Goal: Task Accomplishment & Management: Use online tool/utility

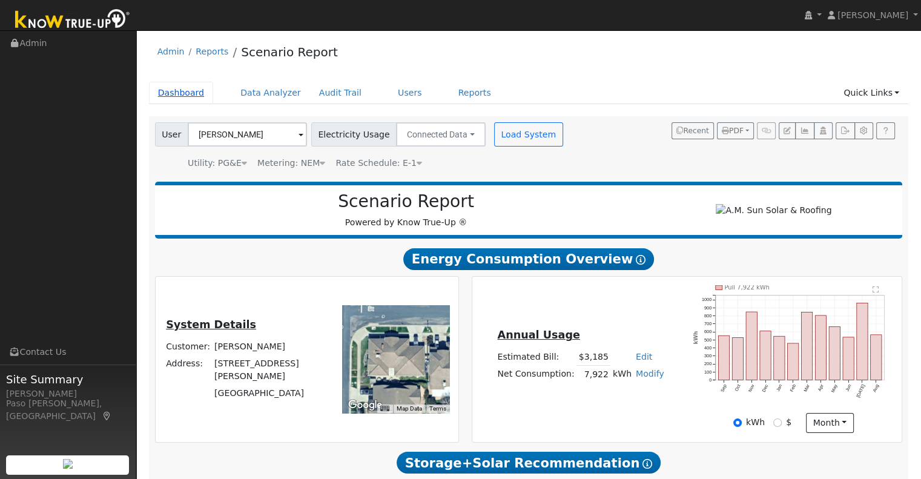
click at [172, 96] on link "Dashboard" at bounding box center [181, 93] width 65 height 22
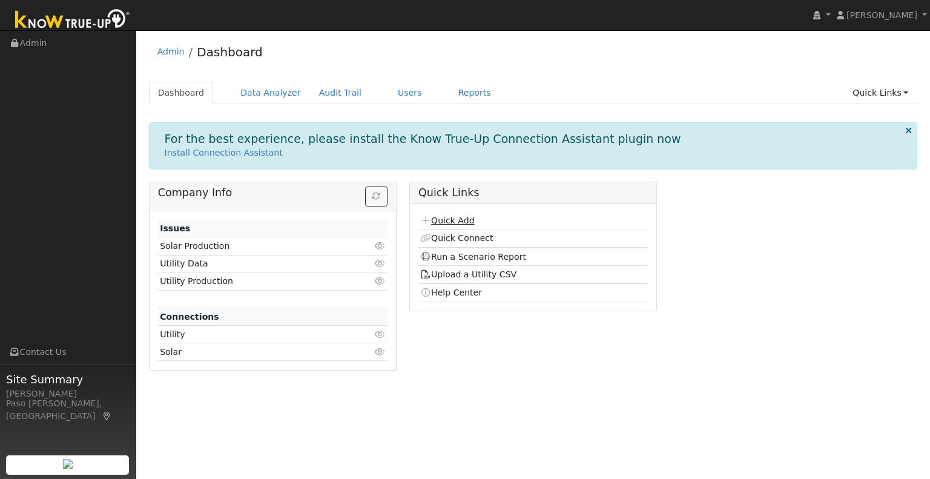
click at [448, 216] on link "Quick Add" at bounding box center [447, 221] width 54 height 10
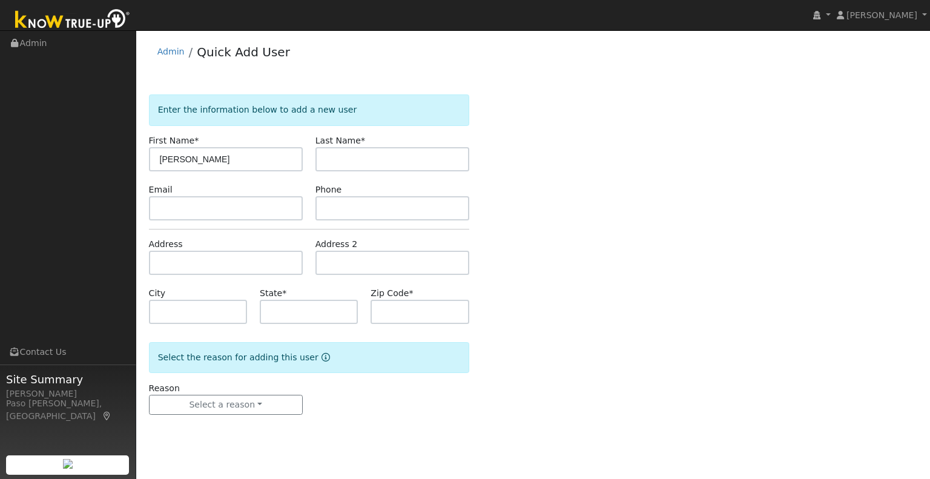
type input "[PERSON_NAME]"
type input "Einnehmer"
click at [230, 266] on input "text" at bounding box center [226, 263] width 154 height 24
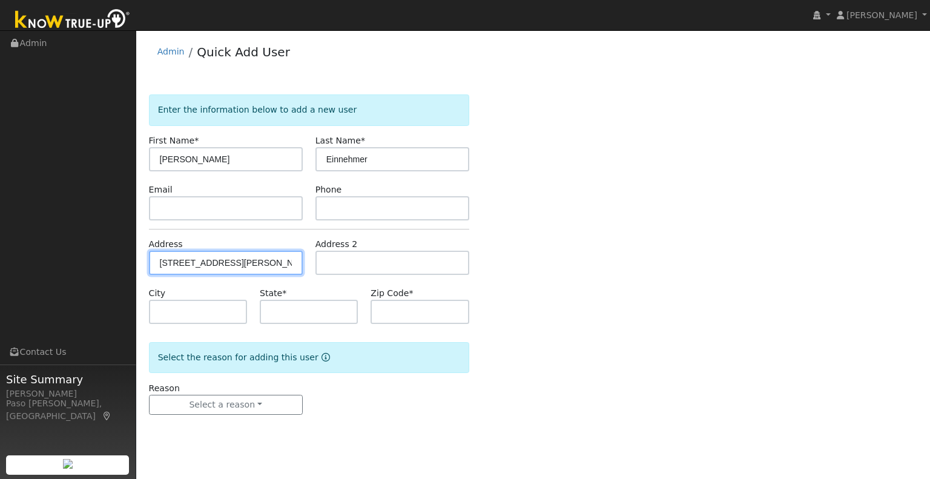
type input "2174 Lake Ysabel Road"
type input "Templeton"
type input "CA"
type input "93465"
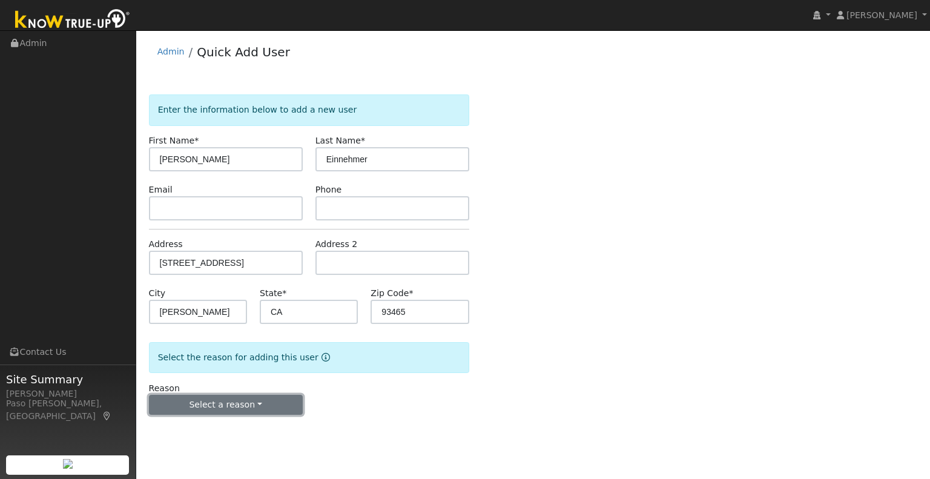
click at [215, 412] on button "Select a reason" at bounding box center [226, 405] width 154 height 21
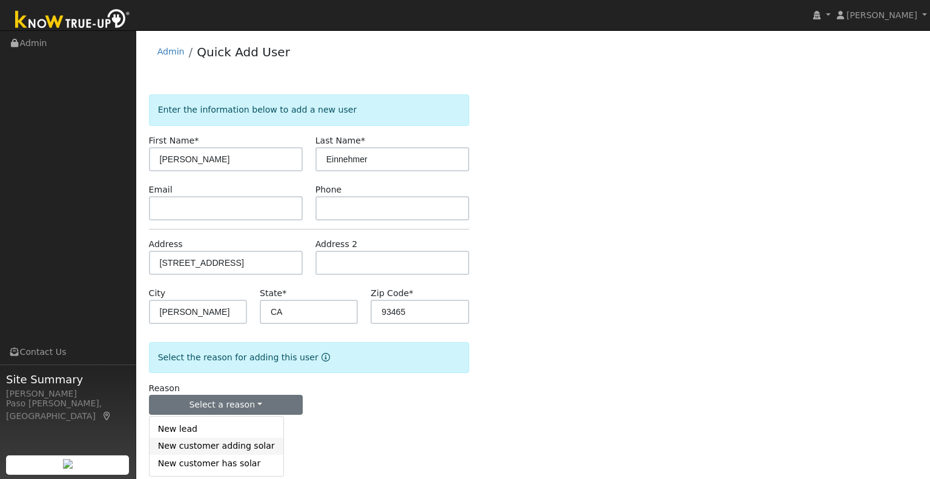
click at [231, 449] on link "New customer adding solar" at bounding box center [217, 446] width 134 height 17
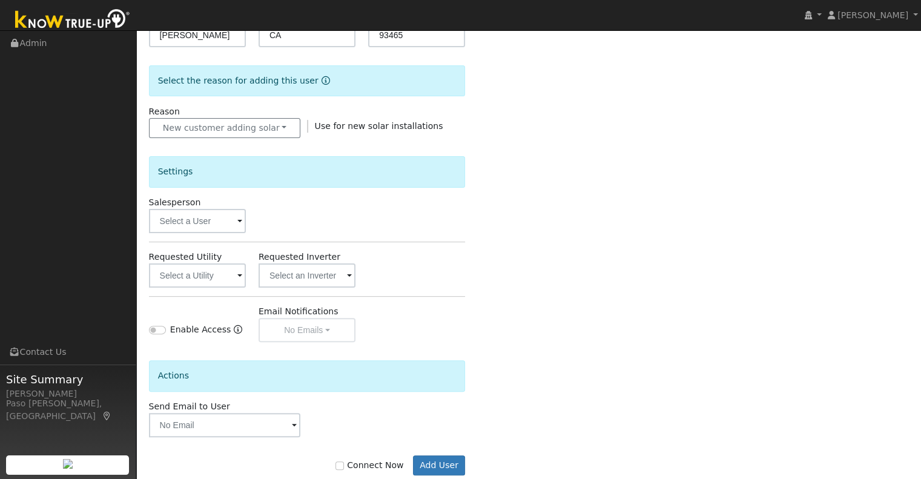
scroll to position [302, 0]
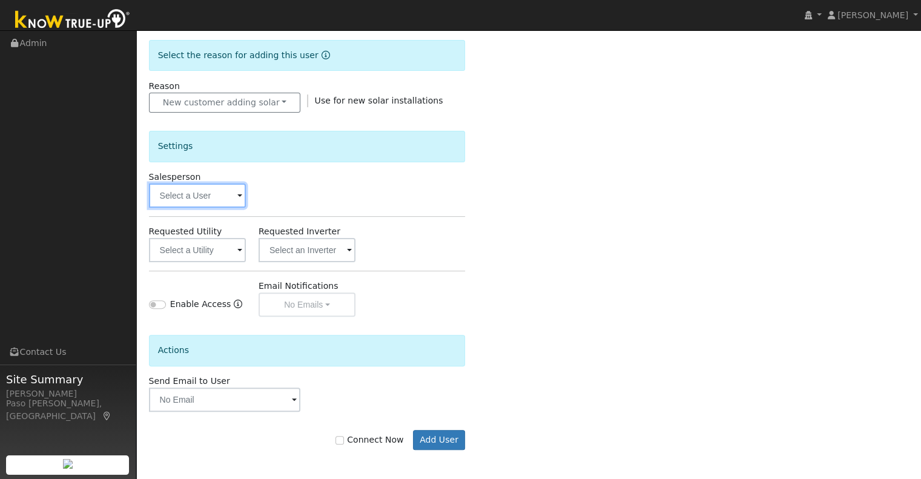
click at [208, 196] on input "text" at bounding box center [197, 195] width 97 height 24
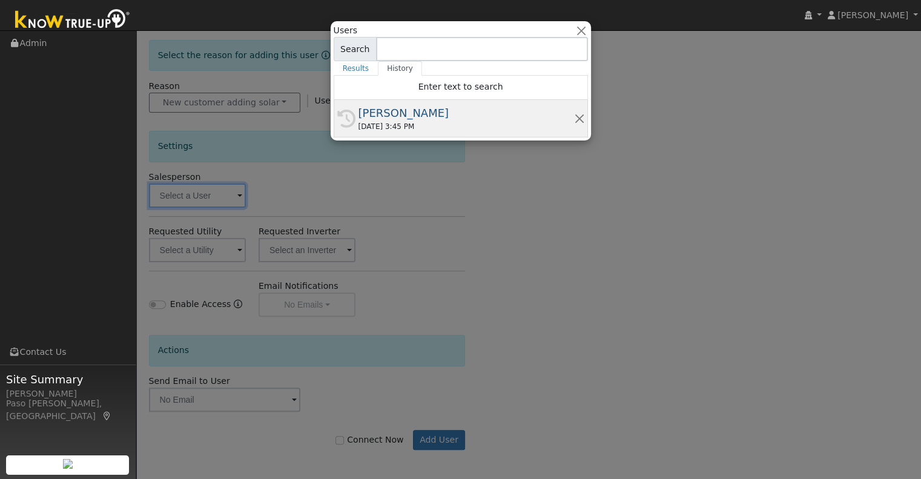
click at [446, 122] on div "09/09/2025 3:45 PM" at bounding box center [466, 126] width 216 height 11
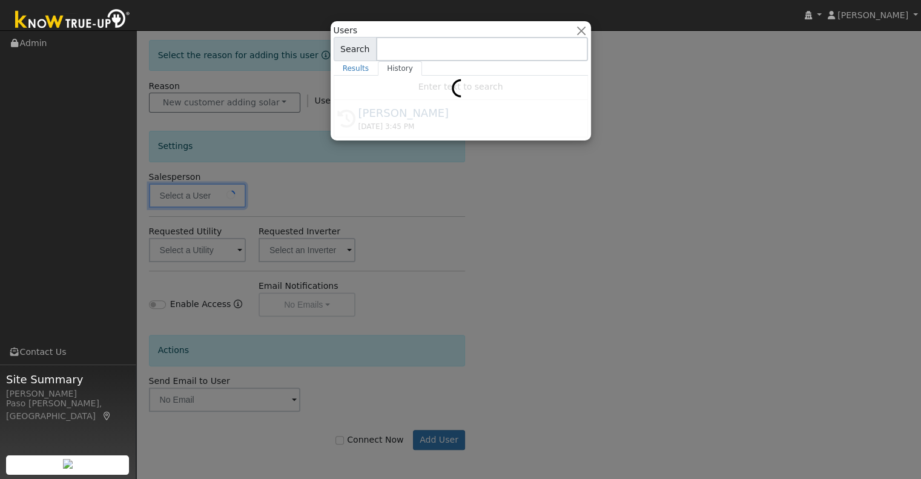
type input "[PERSON_NAME]"
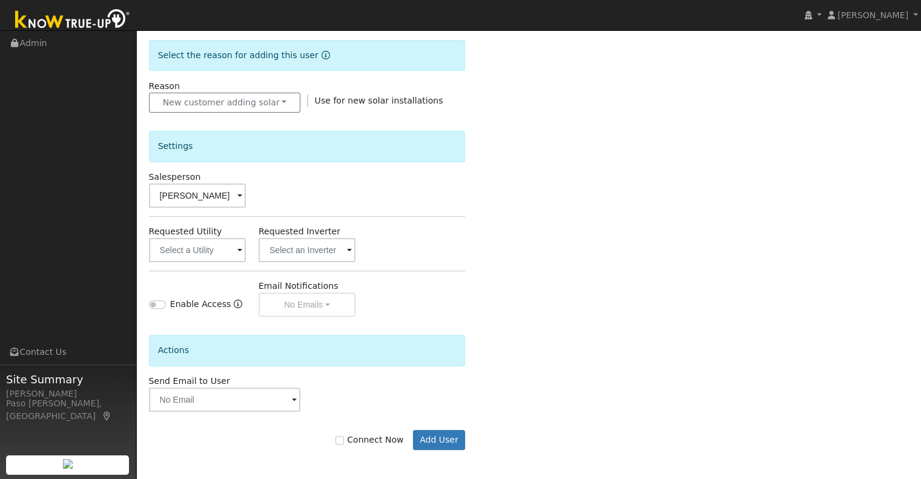
click at [354, 440] on label "Connect Now" at bounding box center [369, 440] width 68 height 13
click at [344, 440] on input "Connect Now" at bounding box center [339, 440] width 8 height 8
checkbox input "true"
click at [438, 438] on button "Add User" at bounding box center [439, 440] width 53 height 21
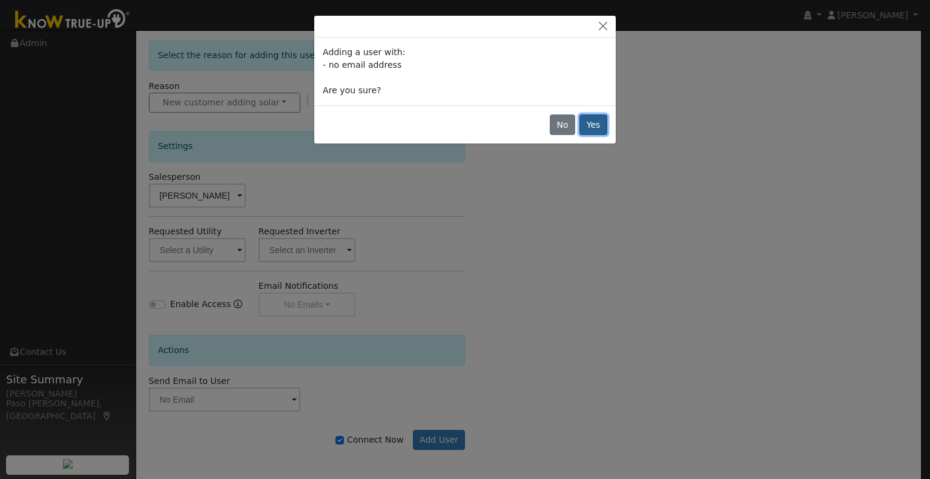
click at [598, 119] on button "Yes" at bounding box center [594, 124] width 28 height 21
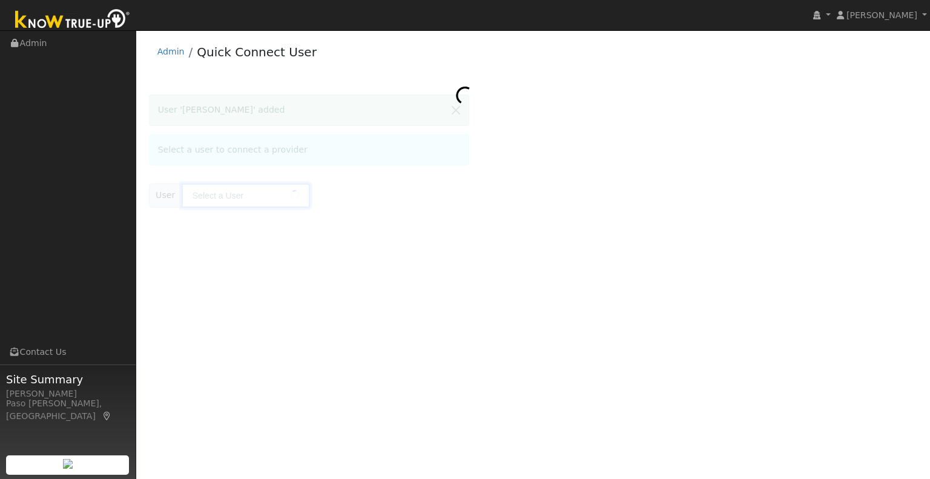
type input "Peggy Einnehmer"
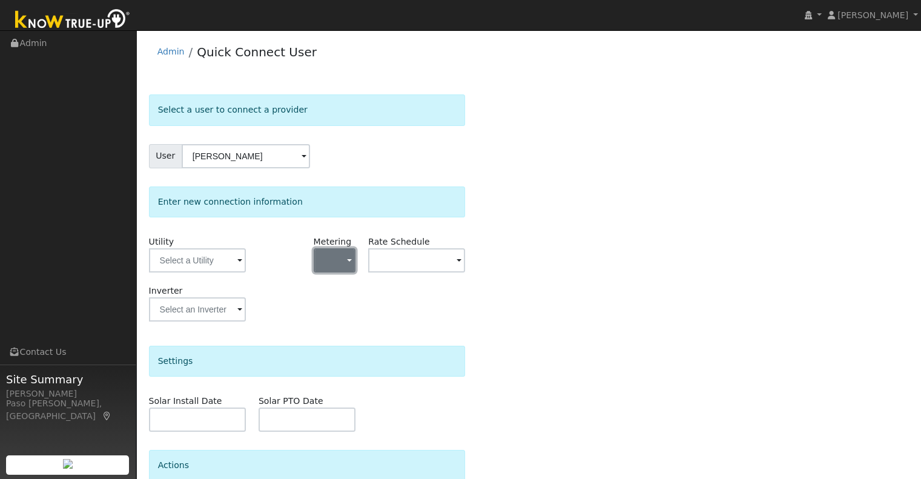
click at [353, 256] on button "button" at bounding box center [335, 260] width 42 height 24
click at [361, 224] on div "Enter new connection information Utility Metering - None - NEM NBT Rate Schedul…" at bounding box center [307, 260] width 317 height 147
click at [390, 263] on input "text" at bounding box center [416, 260] width 97 height 24
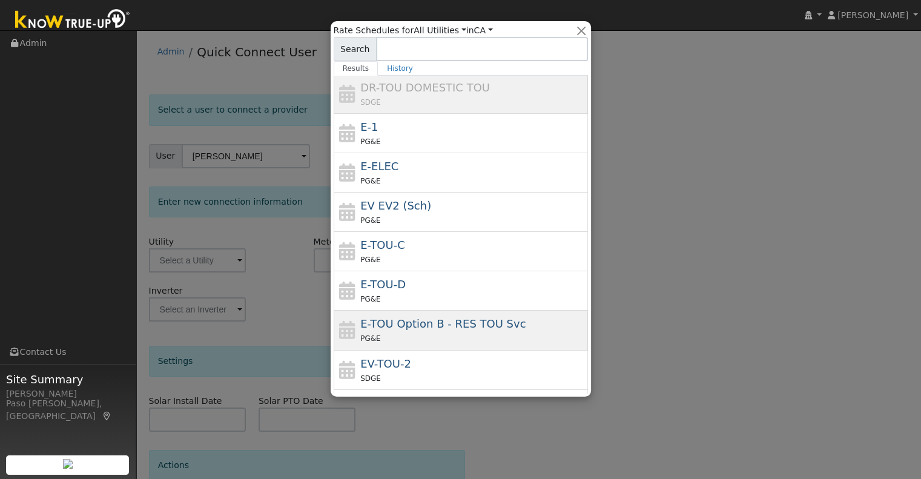
scroll to position [303, 0]
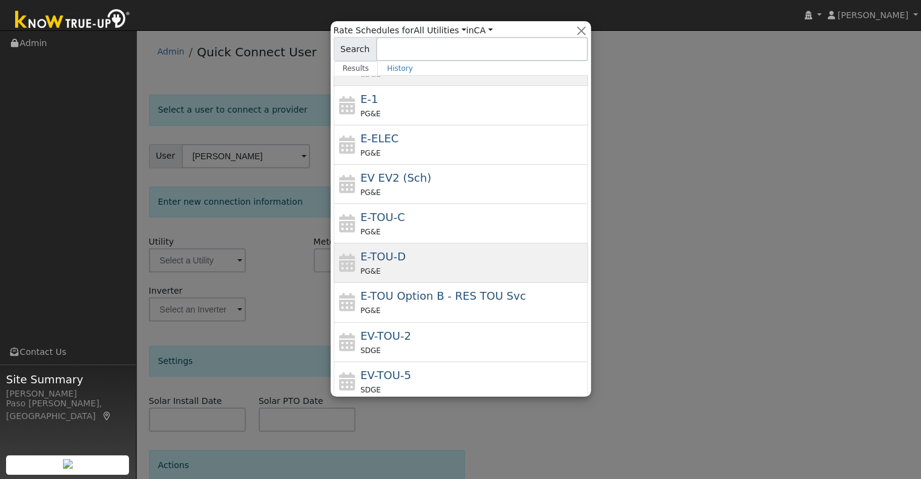
click at [480, 272] on div "PG&E" at bounding box center [472, 271] width 225 height 13
type input "E-TOU-D"
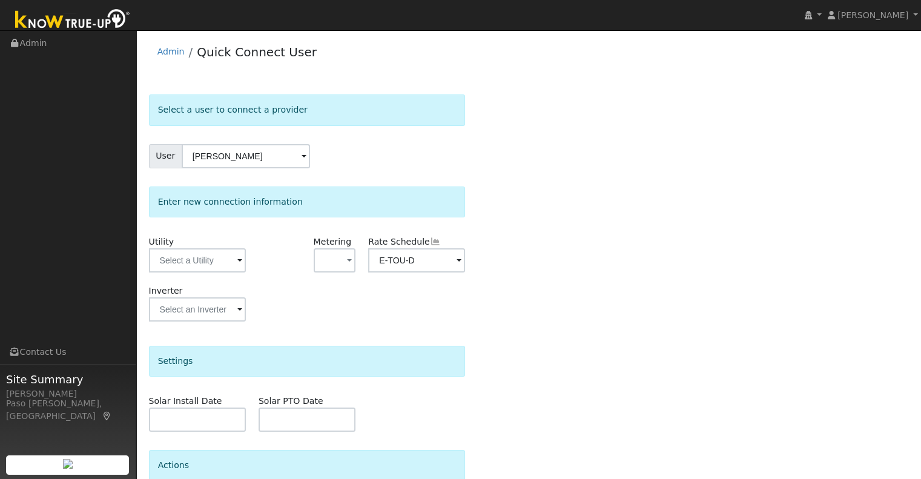
click at [606, 277] on div "Select a user to connect a provider User Peggy Einnehmer Account Default Accoun…" at bounding box center [529, 337] width 760 height 486
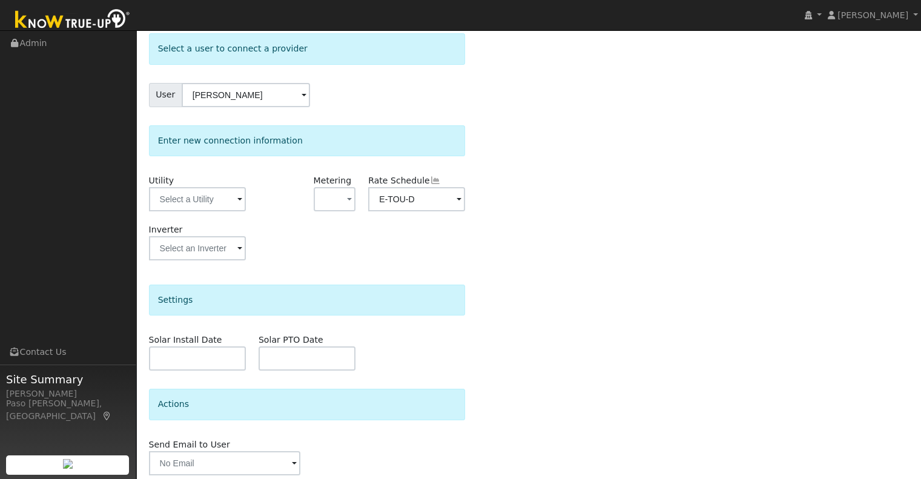
scroll to position [107, 0]
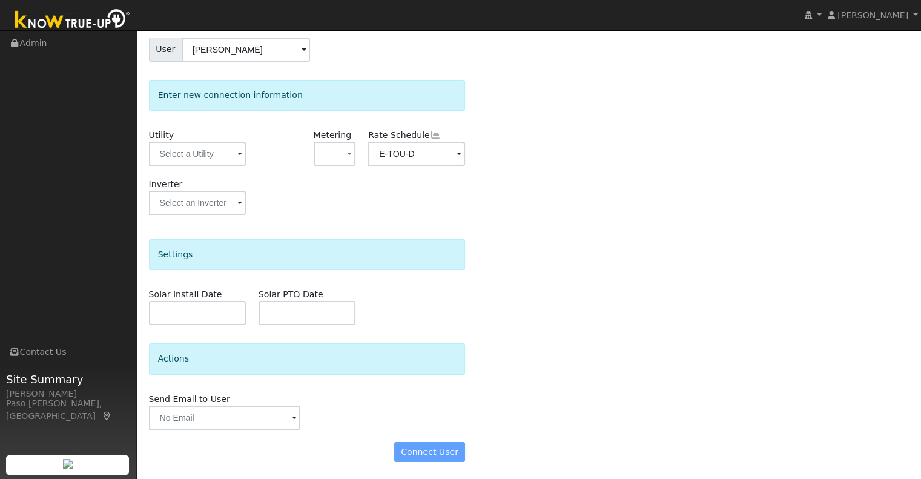
click at [452, 448] on div "Connect User" at bounding box center [306, 452] width 329 height 21
click at [195, 161] on input "text" at bounding box center [197, 154] width 97 height 24
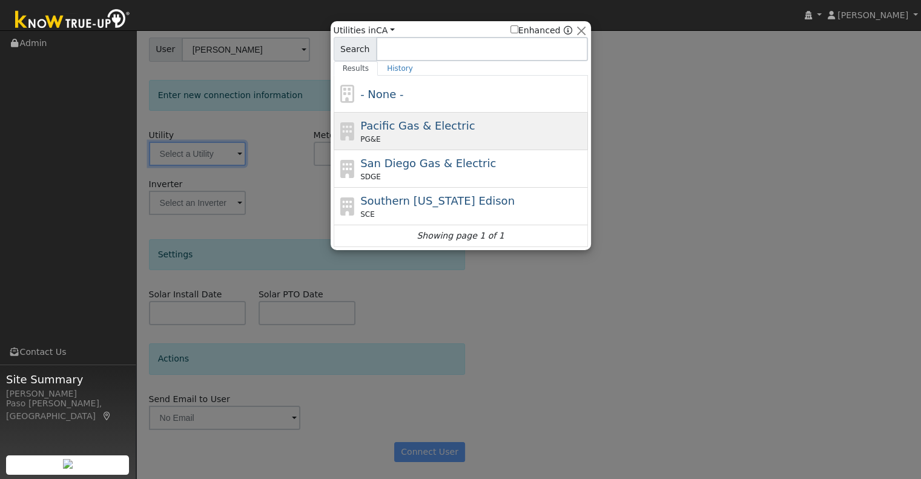
click at [382, 133] on div "Pacific Gas & Electric PG&E" at bounding box center [472, 130] width 225 height 27
type input "PG&E"
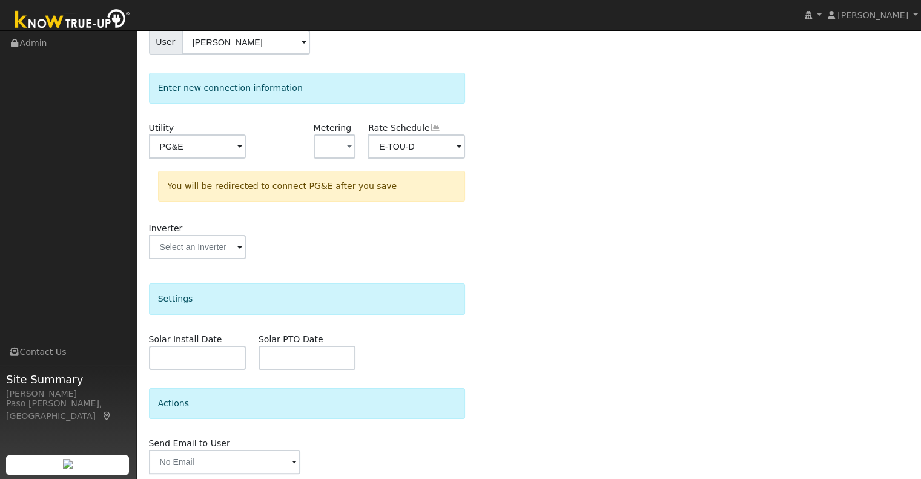
scroll to position [157, 0]
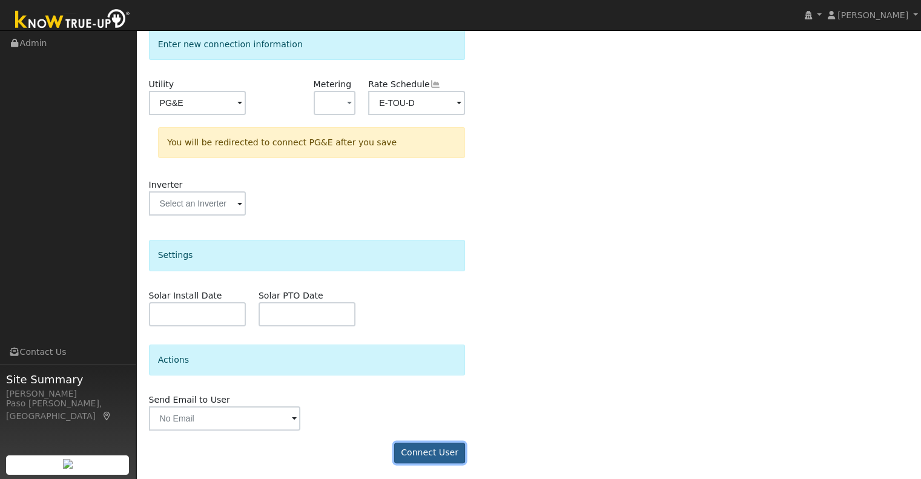
click at [423, 448] on button "Connect User" at bounding box center [429, 453] width 71 height 21
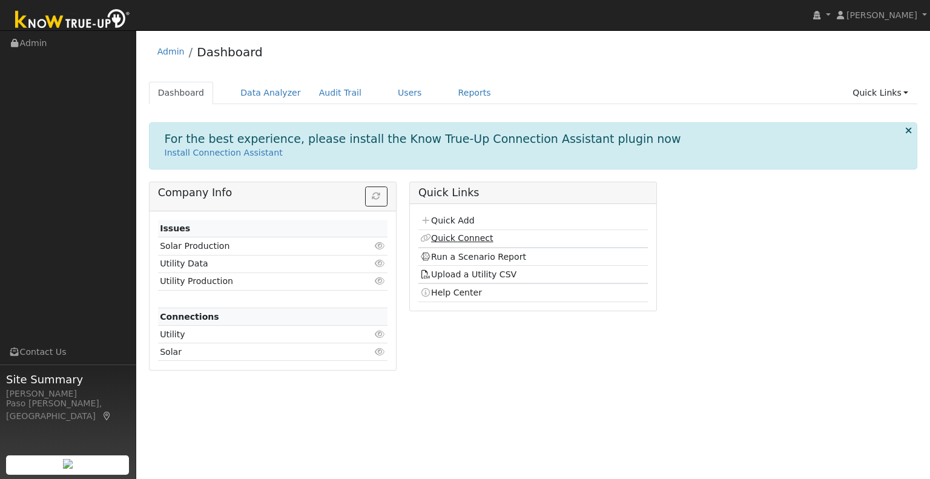
click at [460, 235] on link "Quick Connect" at bounding box center [456, 238] width 73 height 10
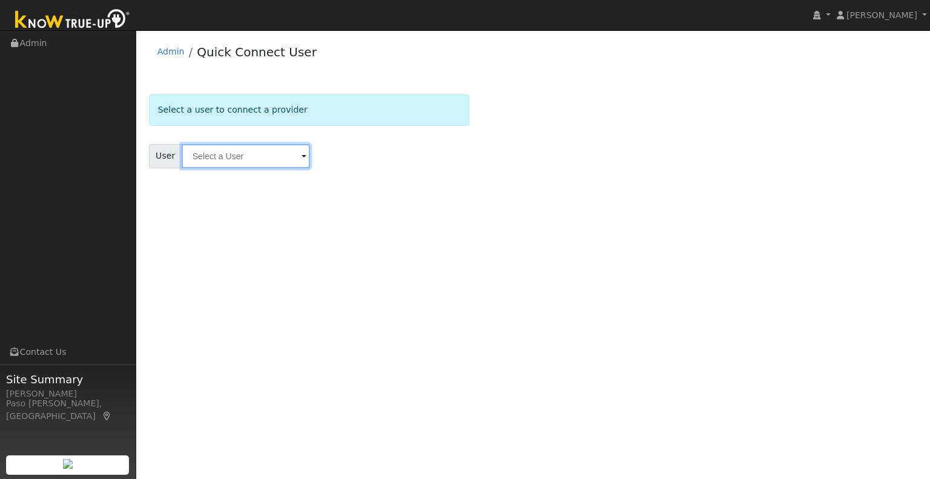
click at [223, 159] on input "text" at bounding box center [246, 156] width 128 height 24
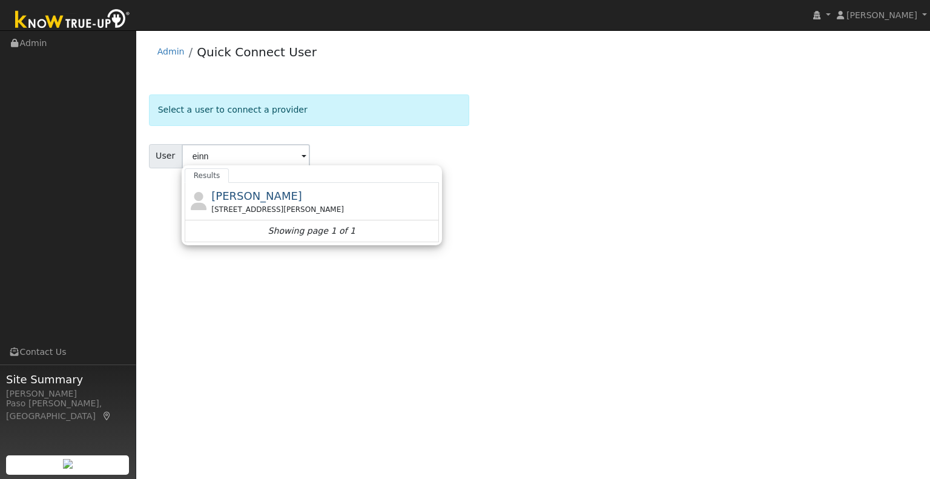
click at [269, 213] on div "[STREET_ADDRESS][PERSON_NAME]" at bounding box center [323, 209] width 225 height 11
type input "[PERSON_NAME]"
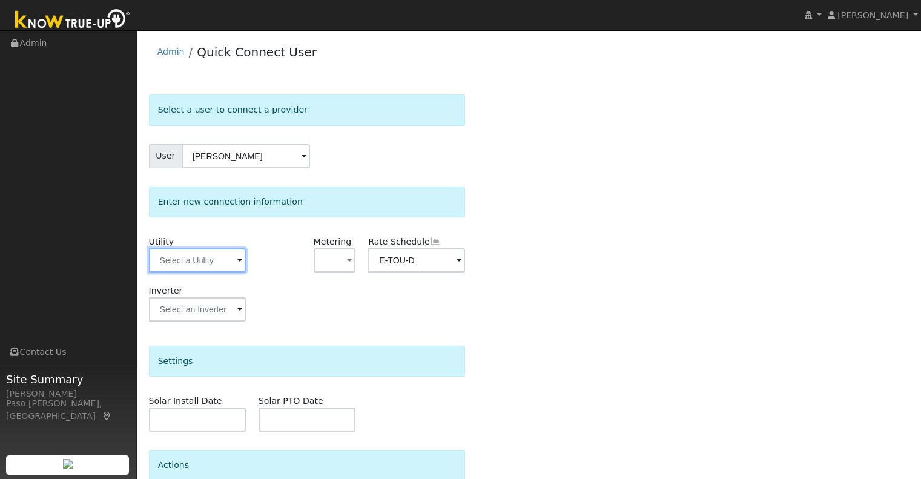
click at [234, 263] on input "text" at bounding box center [197, 260] width 97 height 24
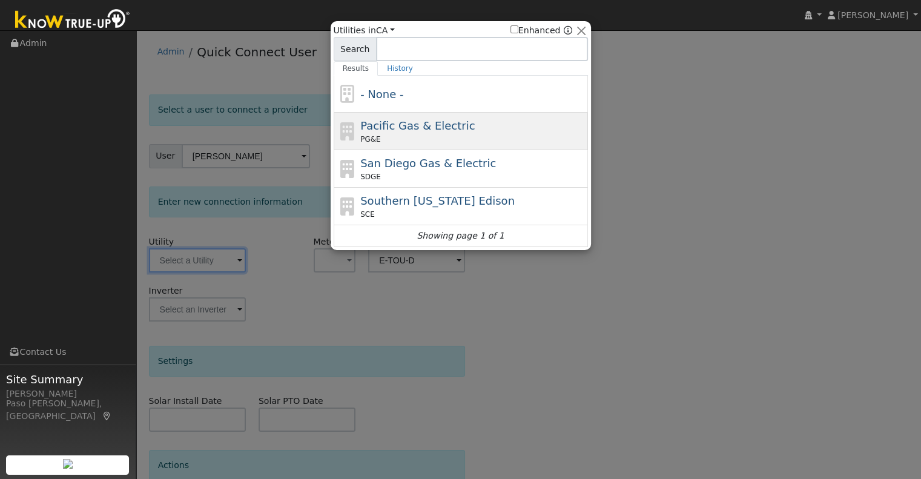
click at [436, 125] on span "Pacific Gas & Electric" at bounding box center [417, 125] width 114 height 13
type input "PG&E"
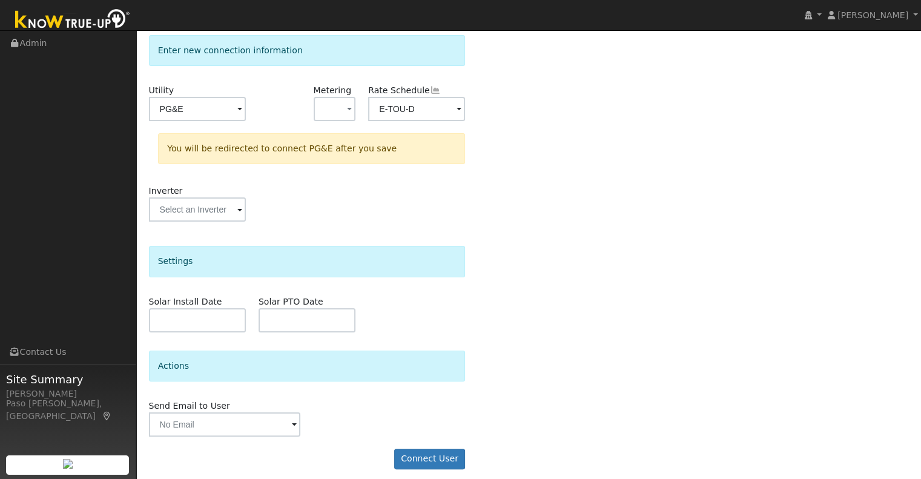
scroll to position [157, 0]
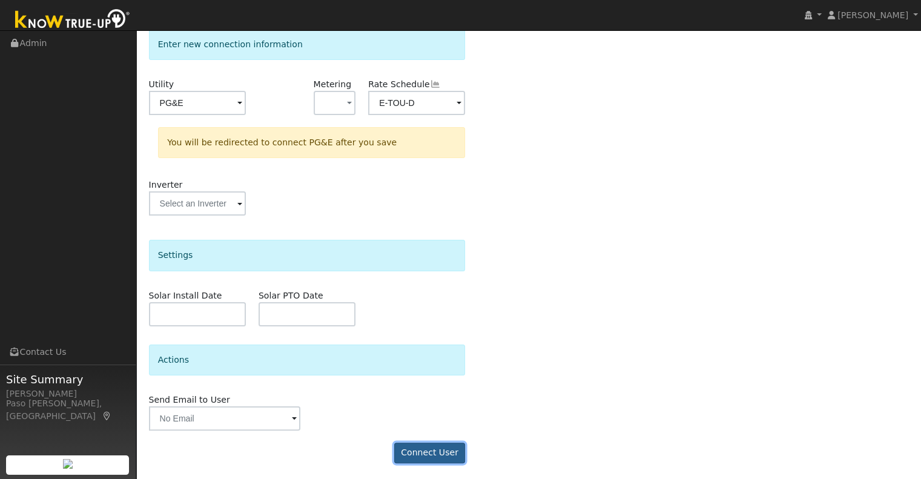
click at [430, 451] on button "Connect User" at bounding box center [429, 453] width 71 height 21
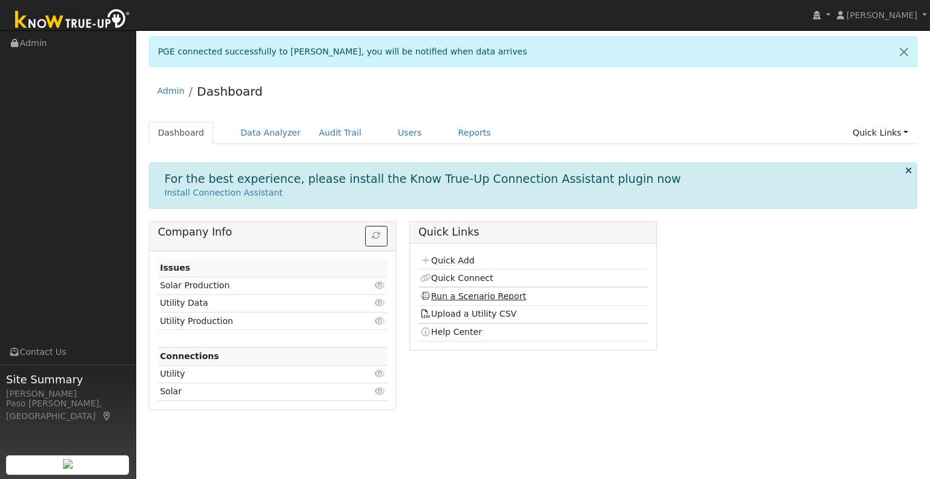
click at [470, 293] on link "Run a Scenario Report" at bounding box center [473, 296] width 106 height 10
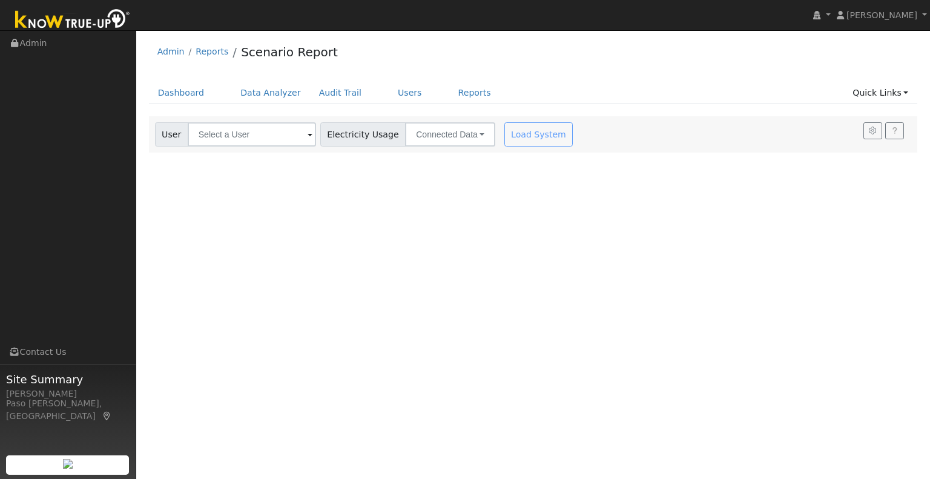
click at [308, 136] on span at bounding box center [310, 135] width 5 height 14
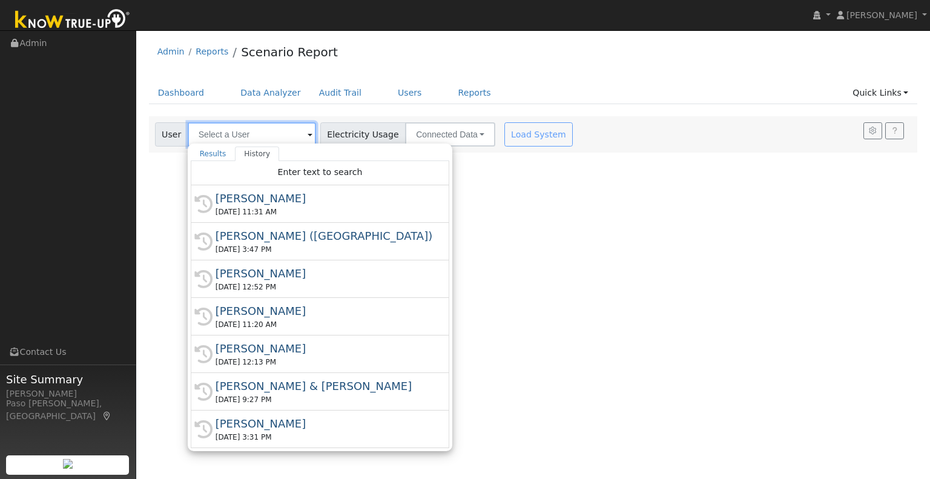
click at [222, 135] on input "text" at bounding box center [252, 134] width 128 height 24
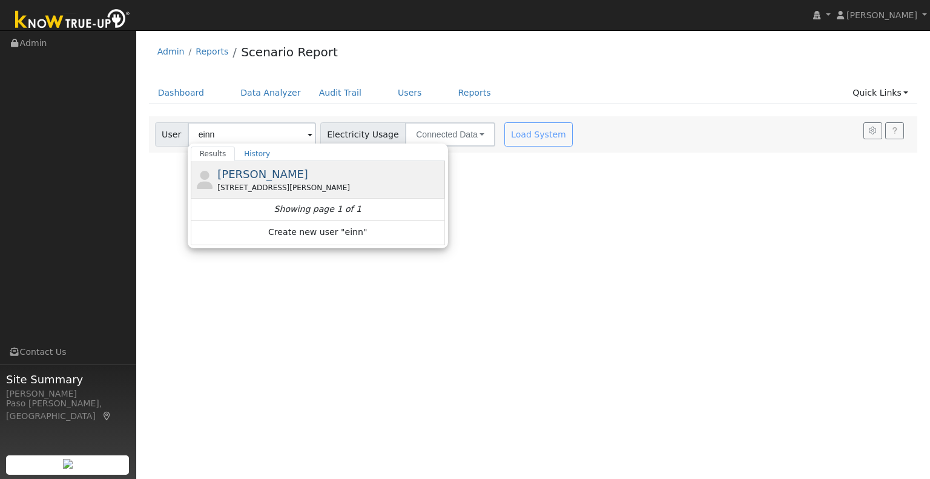
click at [249, 168] on span "[PERSON_NAME]" at bounding box center [262, 174] width 91 height 13
type input "[PERSON_NAME]"
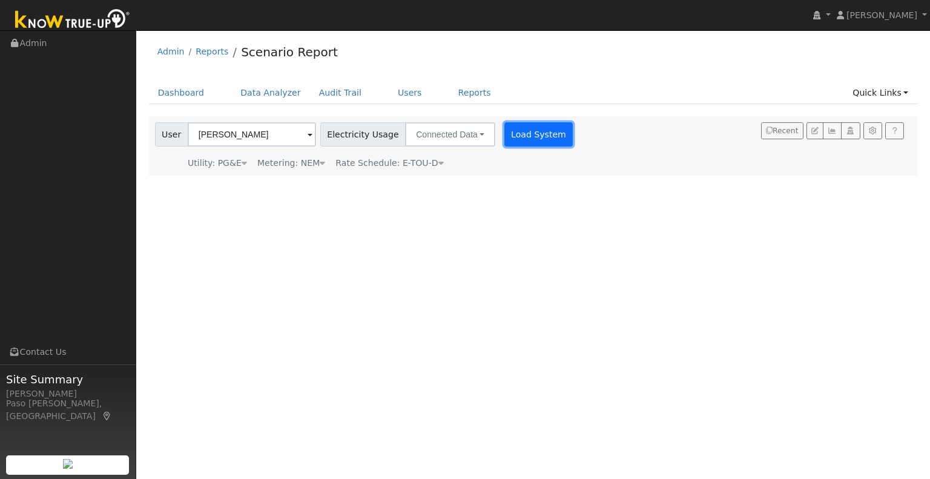
click at [518, 138] on button "Load System" at bounding box center [538, 134] width 69 height 24
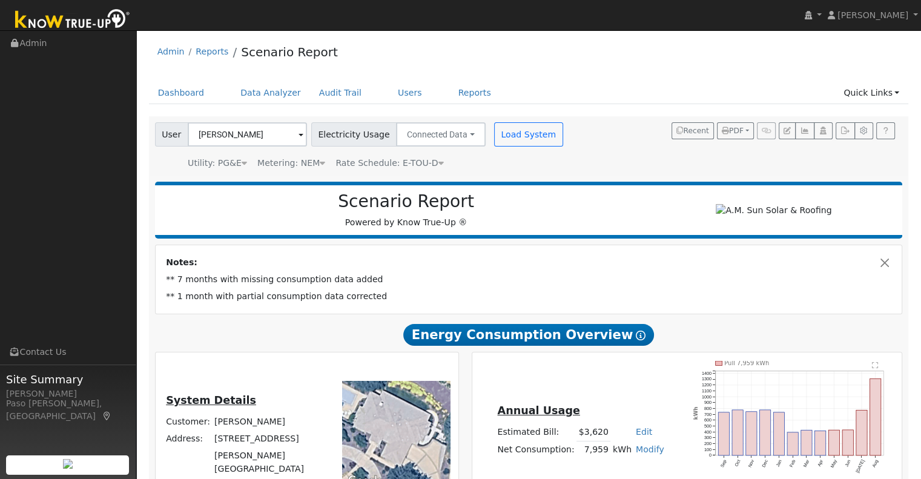
click at [515, 147] on div "User [PERSON_NAME] Account Default Account Default Account [STREET_ADDRESS][PER…" at bounding box center [360, 145] width 415 height 47
click at [510, 139] on button "Load System" at bounding box center [528, 134] width 69 height 24
click at [513, 121] on div "User [PERSON_NAME] Account Default Account Default Account [STREET_ADDRESS][PER…" at bounding box center [360, 132] width 415 height 28
click at [507, 130] on button "Load System" at bounding box center [528, 134] width 69 height 24
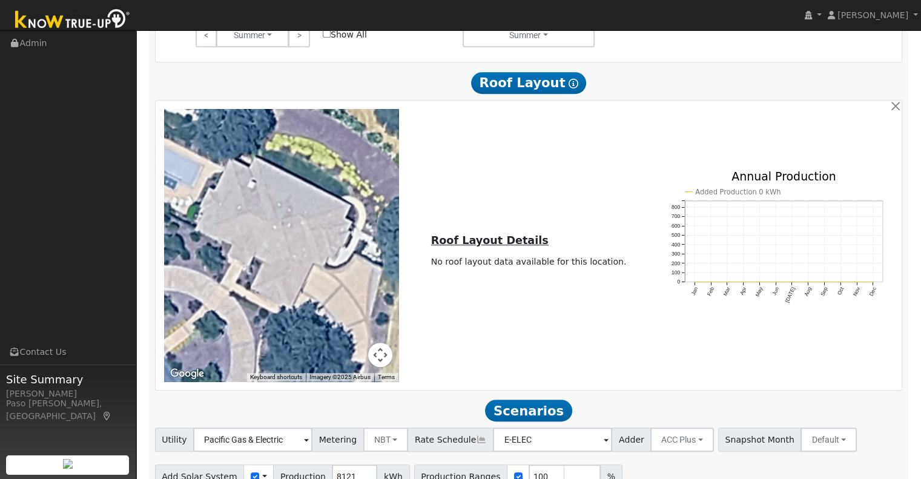
scroll to position [755, 0]
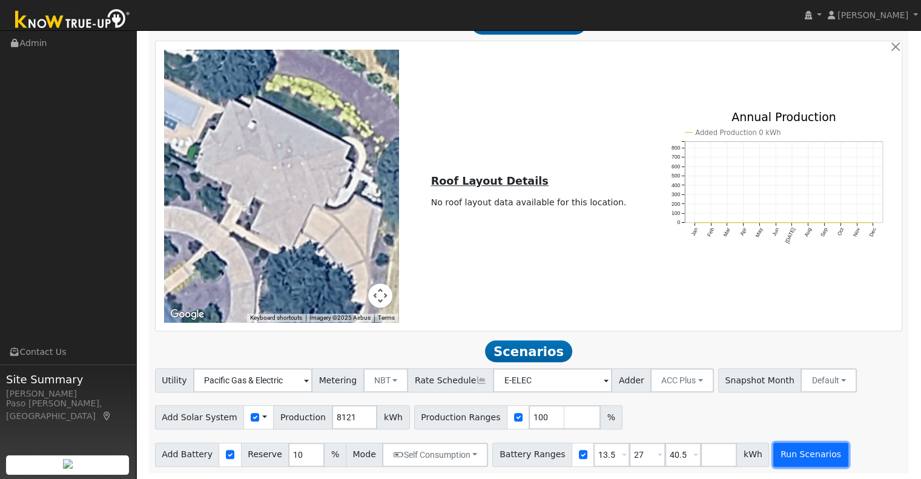
click at [800, 454] on button "Run Scenarios" at bounding box center [810, 455] width 74 height 24
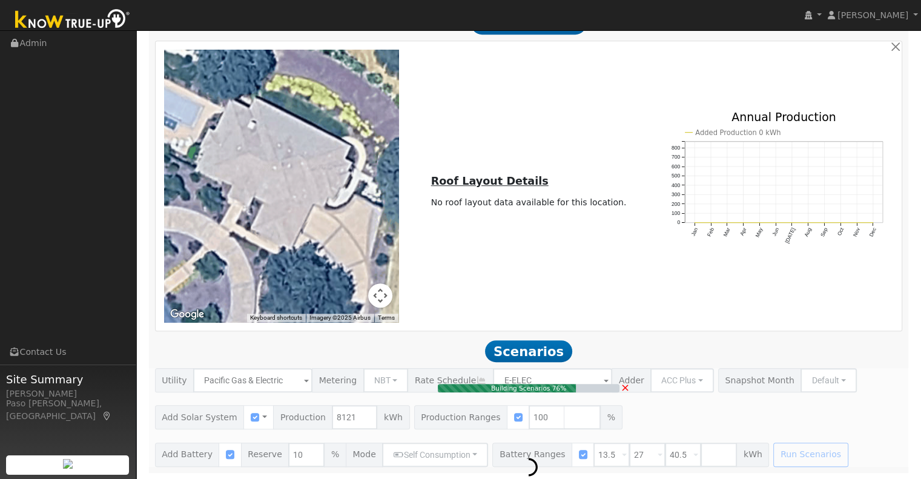
type input "5.4"
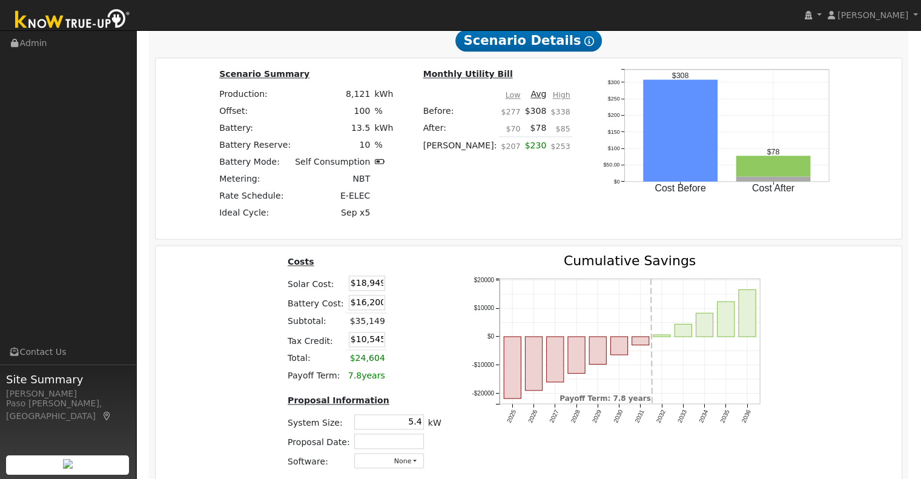
scroll to position [1603, 0]
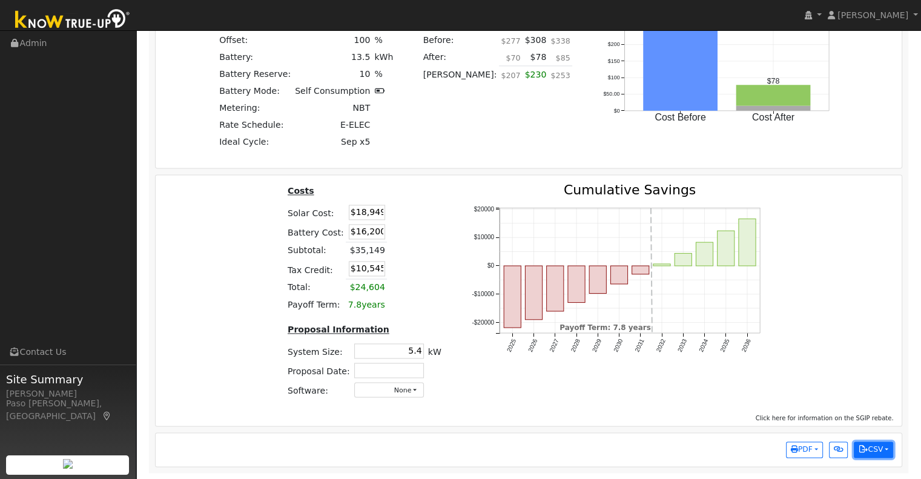
click at [857, 448] on button "CSV" at bounding box center [873, 449] width 39 height 17
click at [841, 414] on link "Scenario Interval Data (Before)" at bounding box center [818, 409] width 150 height 17
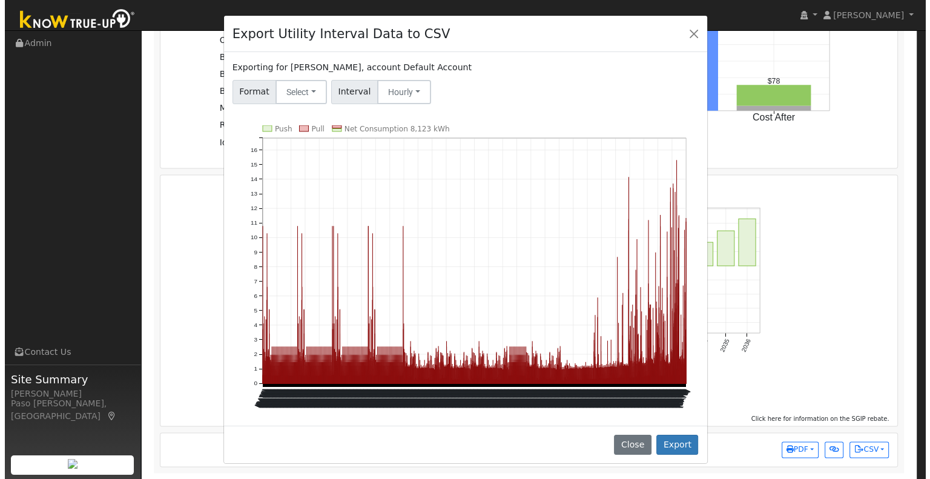
scroll to position [1603, 0]
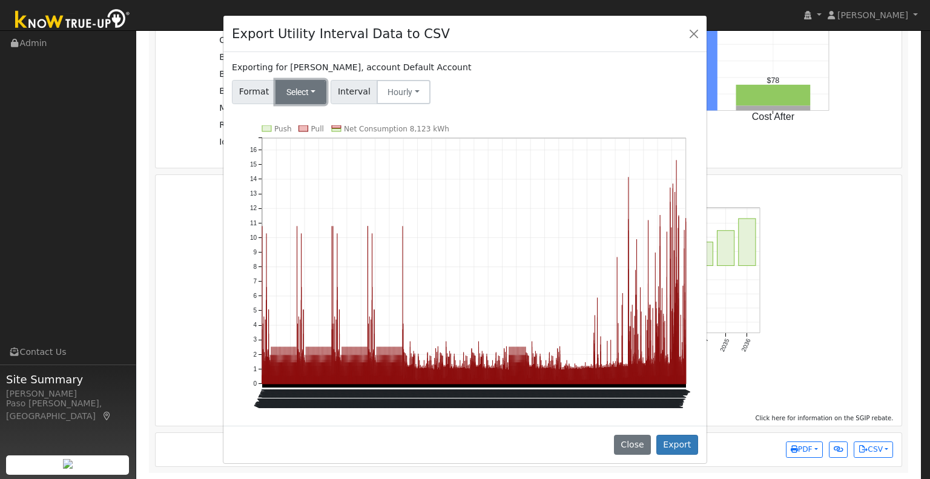
click at [308, 97] on button "Select" at bounding box center [301, 92] width 51 height 24
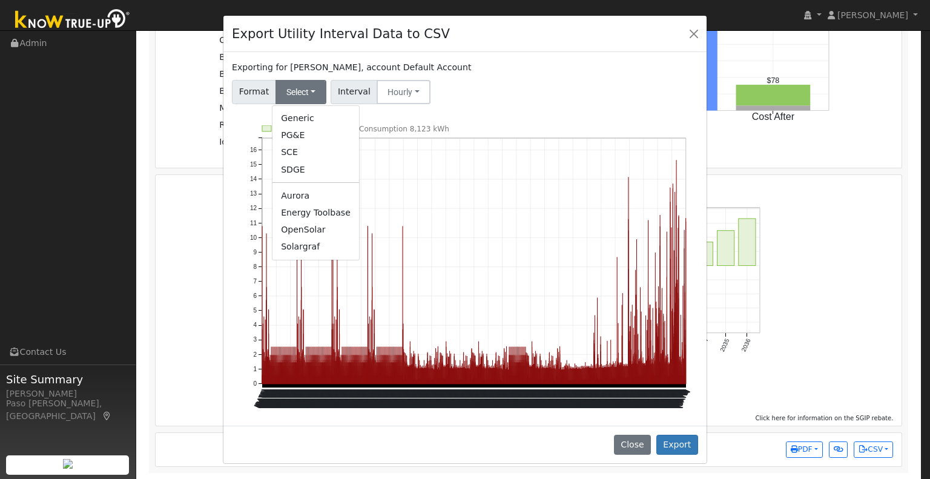
click at [305, 236] on link "OpenSolar" at bounding box center [315, 230] width 87 height 17
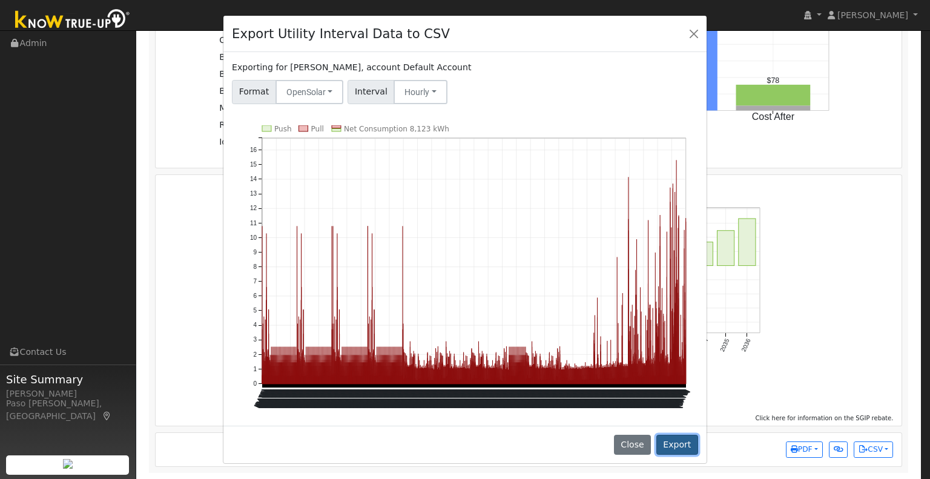
click at [681, 447] on button "Export" at bounding box center [677, 445] width 42 height 21
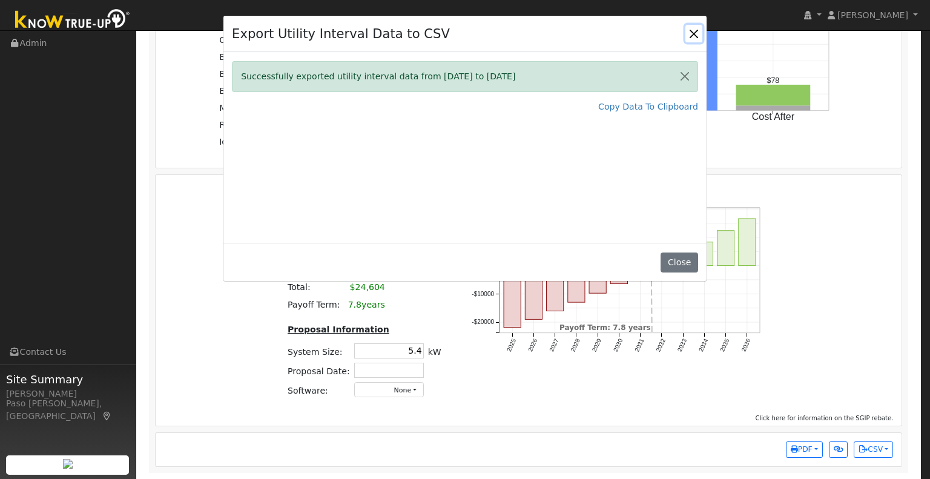
click at [698, 41] on button "Close" at bounding box center [693, 33] width 17 height 17
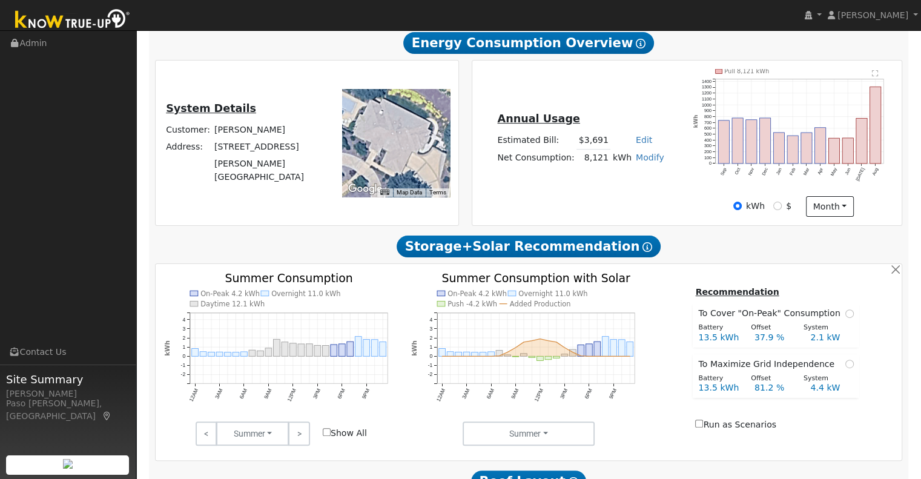
scroll to position [242, 0]
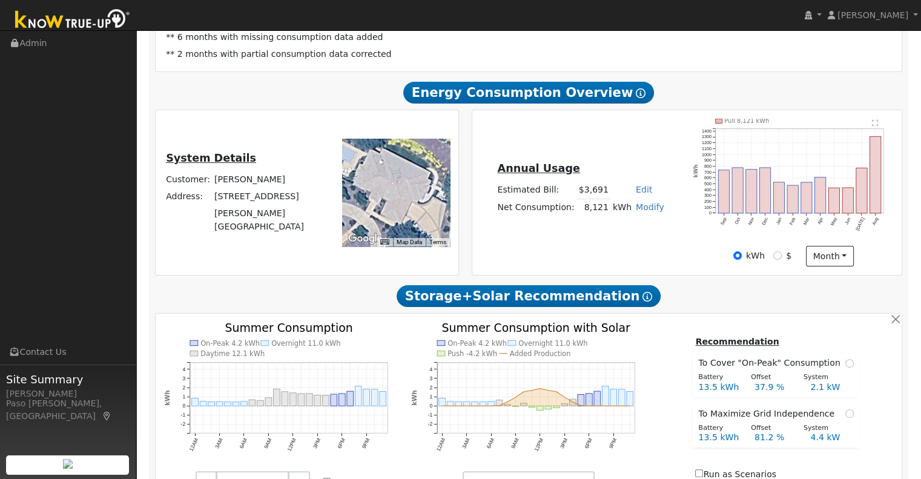
click at [636, 212] on link "Modify" at bounding box center [650, 207] width 28 height 10
click at [612, 225] on link "Add Consumption" at bounding box center [604, 226] width 101 height 17
type input "8121"
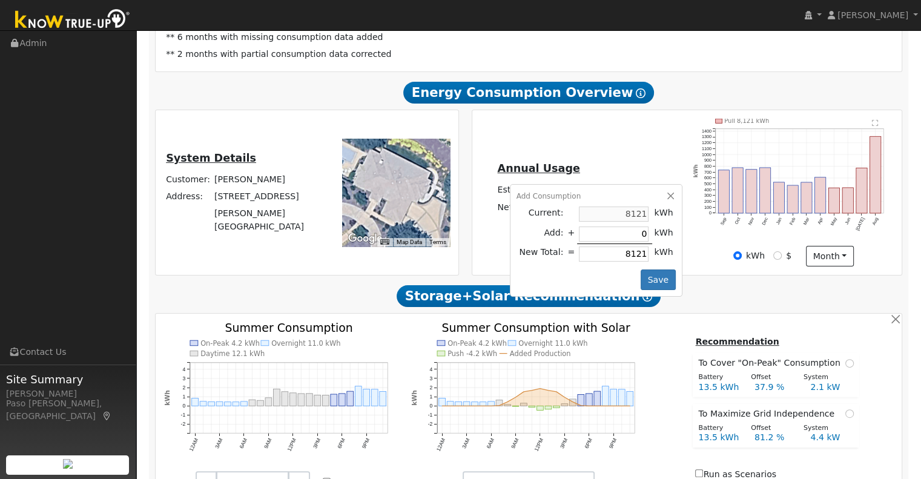
type input "3"
type input "8124"
type input "30"
type input "8151"
type input "300"
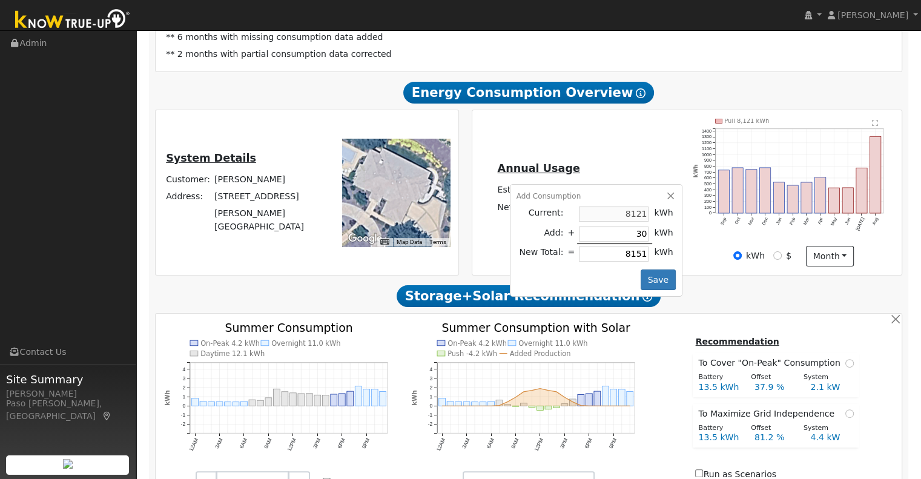
type input "8421"
type input "3000"
type input "11121"
type input "3000"
click at [647, 288] on button "Save" at bounding box center [658, 279] width 35 height 21
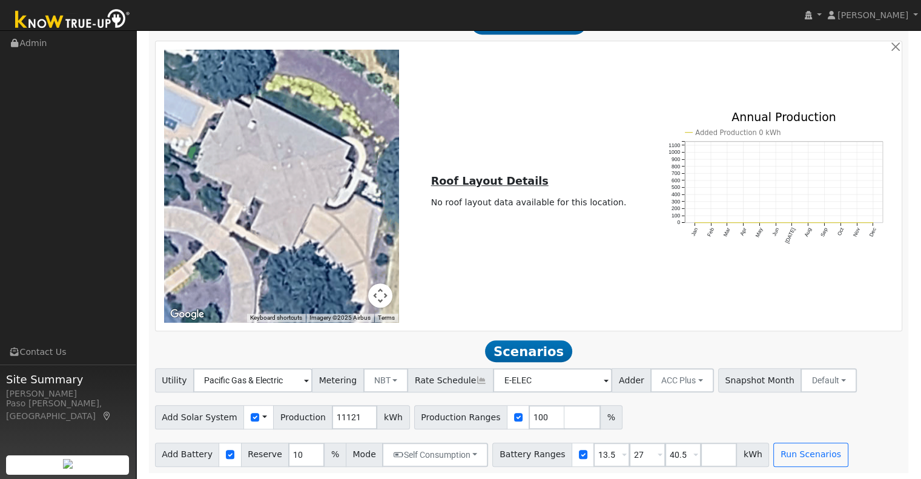
scroll to position [755, 0]
drag, startPoint x: 343, startPoint y: 414, endPoint x: 286, endPoint y: 414, distance: 56.9
click at [288, 414] on div "Add Solar System Use CSV Data Production 11121 kWh" at bounding box center [282, 417] width 255 height 24
type input "1"
type input "15456"
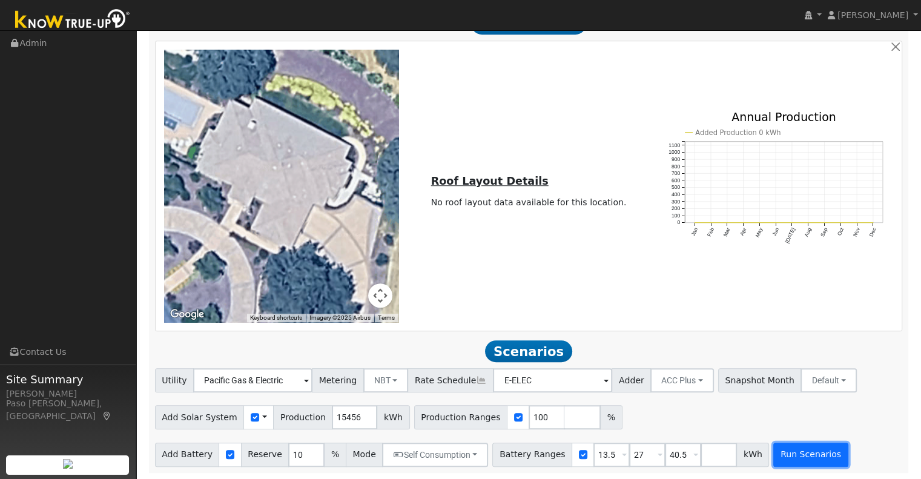
click at [773, 460] on button "Run Scenarios" at bounding box center [810, 455] width 74 height 24
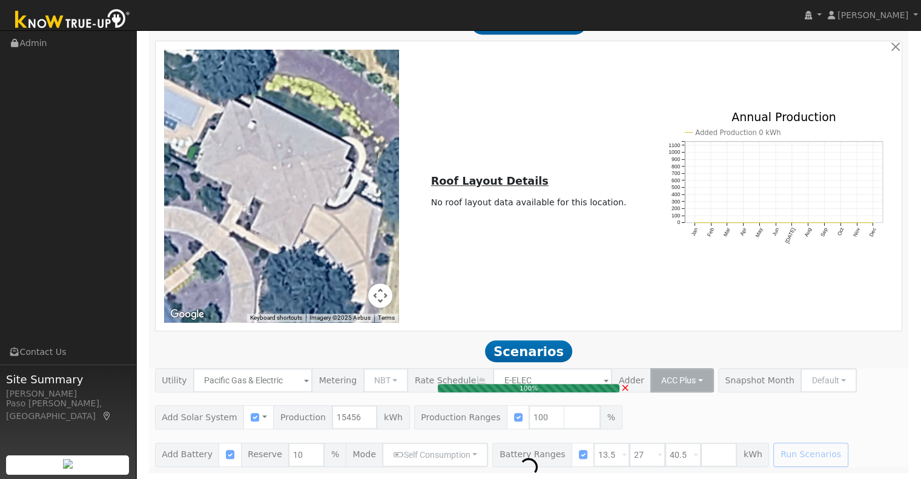
type input "10.3"
type input "$36,064"
type input "$15,679"
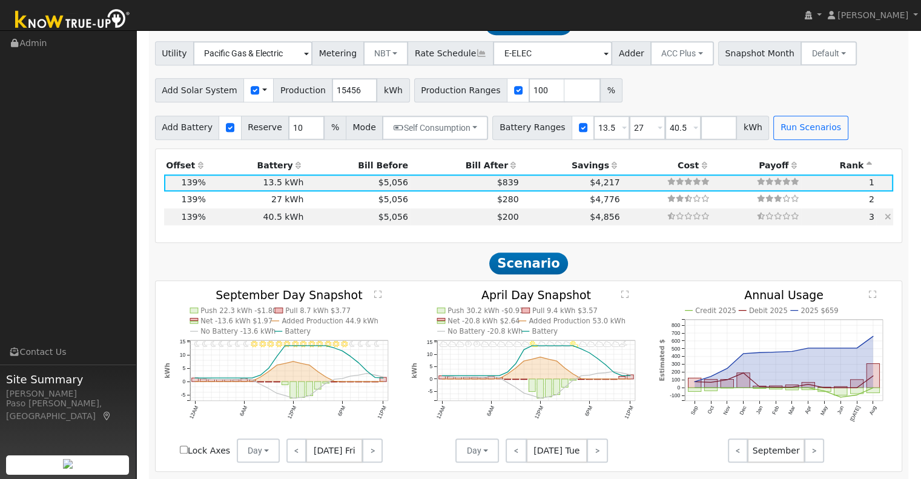
scroll to position [1058, 0]
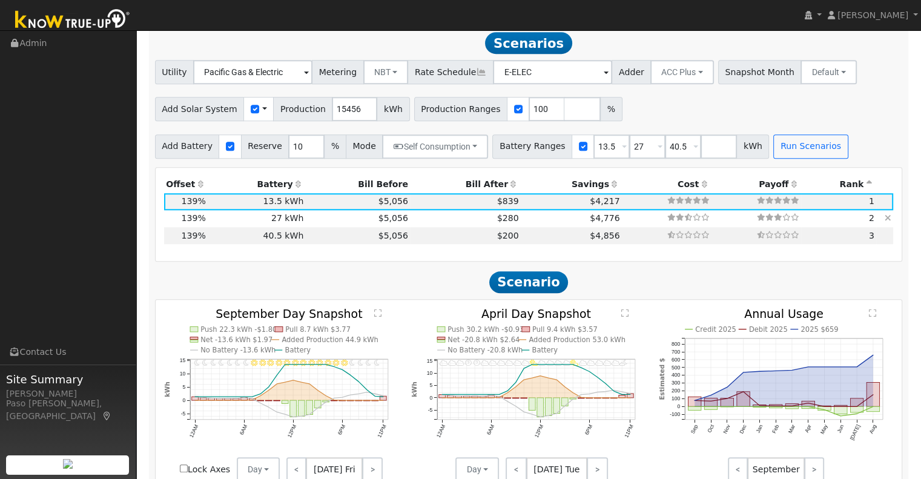
click at [530, 227] on td "$4,776" at bounding box center [571, 218] width 101 height 17
type input "$32,400"
type input "$20,539"
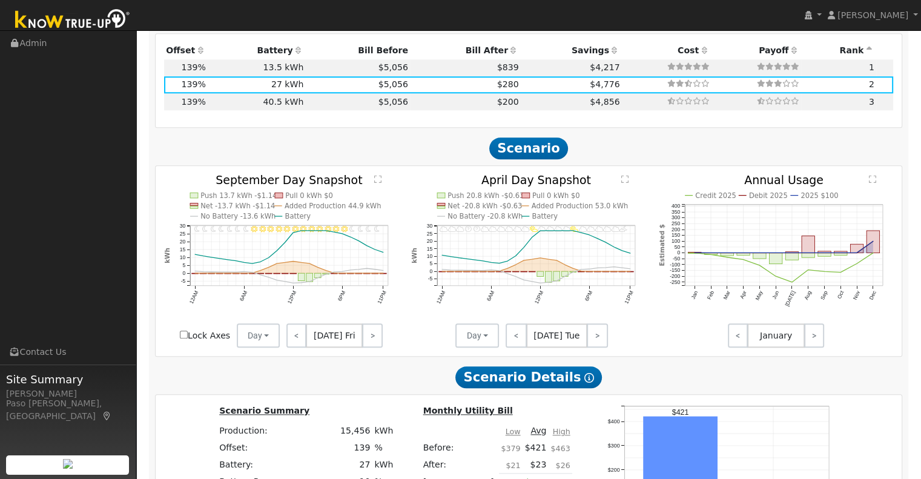
scroll to position [1118, 0]
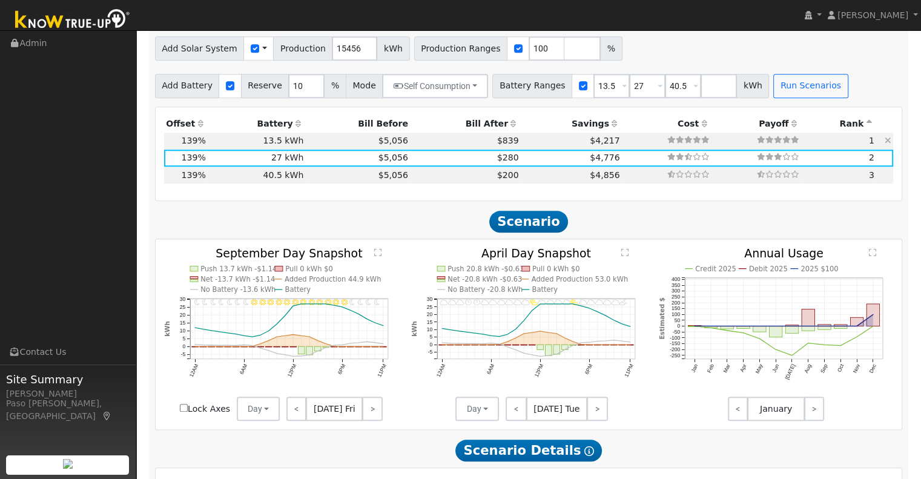
click at [460, 148] on td "$839" at bounding box center [465, 141] width 111 height 17
type input "$16,200"
type input "$15,679"
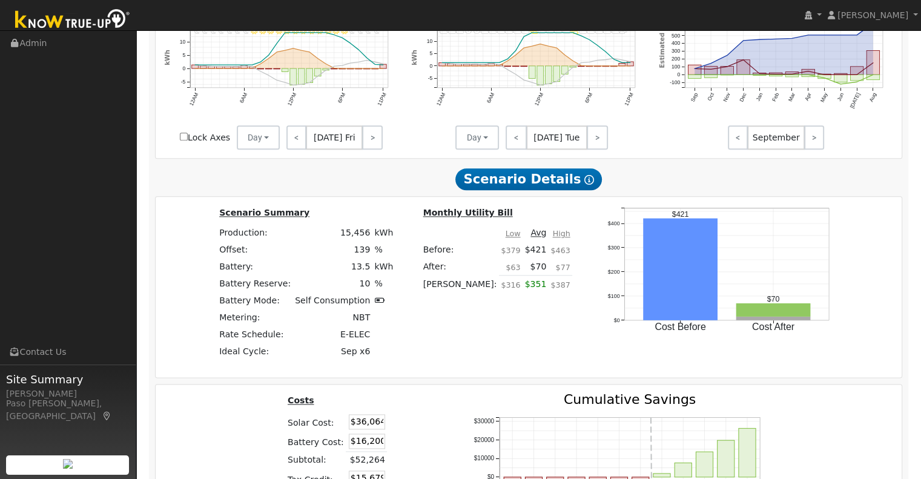
scroll to position [1361, 0]
